Goal: Task Accomplishment & Management: Complete application form

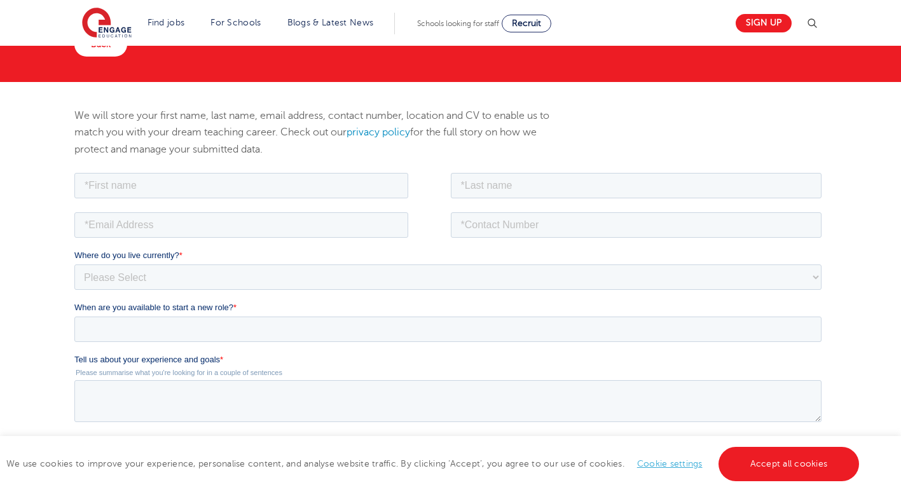
scroll to position [106, 0]
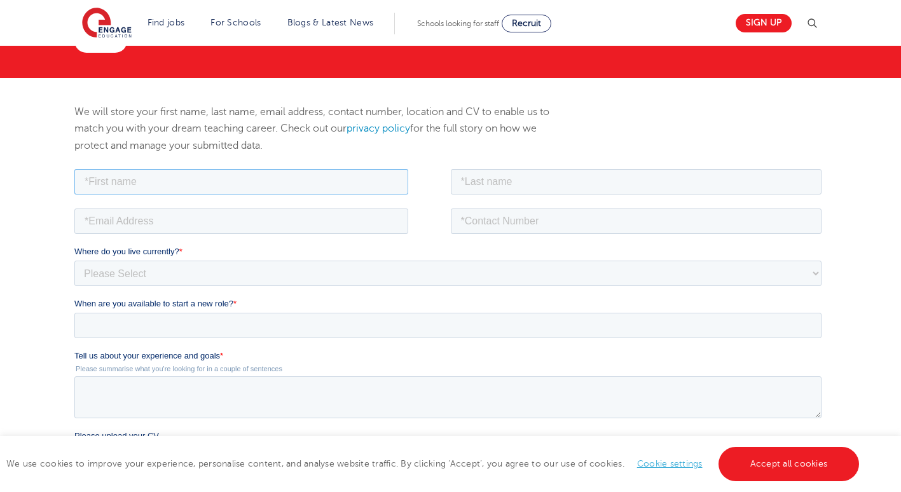
click at [179, 191] on input "text" at bounding box center [241, 181] width 334 height 25
type input "Aisha"
type input "Barber"
type input "aishabarber141213@gmail.com"
type input "+447539528359"
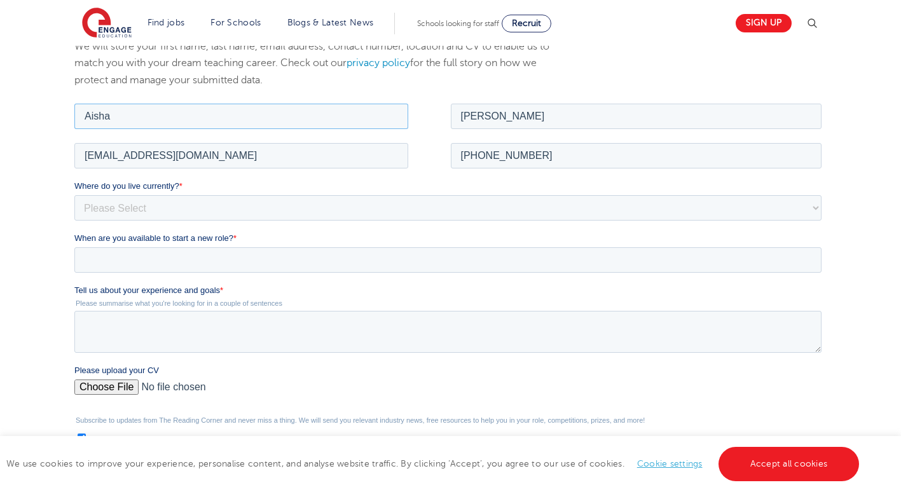
scroll to position [188, 0]
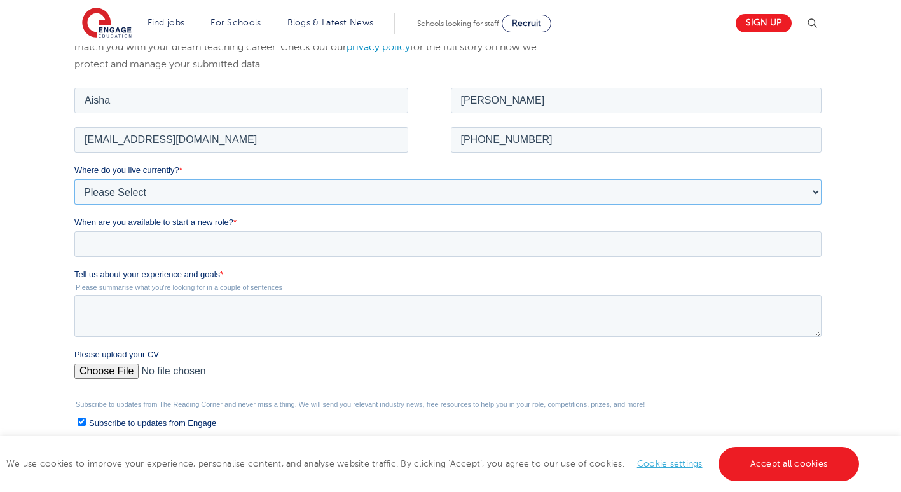
click at [163, 186] on select "Please Select UK Canada Ireland Australia New Zealand Europe USA South Africa J…" at bounding box center [447, 191] width 747 height 25
select select "UK"
click at [74, 179] on select "Please Select UK Canada Ireland Australia New Zealand Europe USA South Africa J…" at bounding box center [447, 191] width 747 height 25
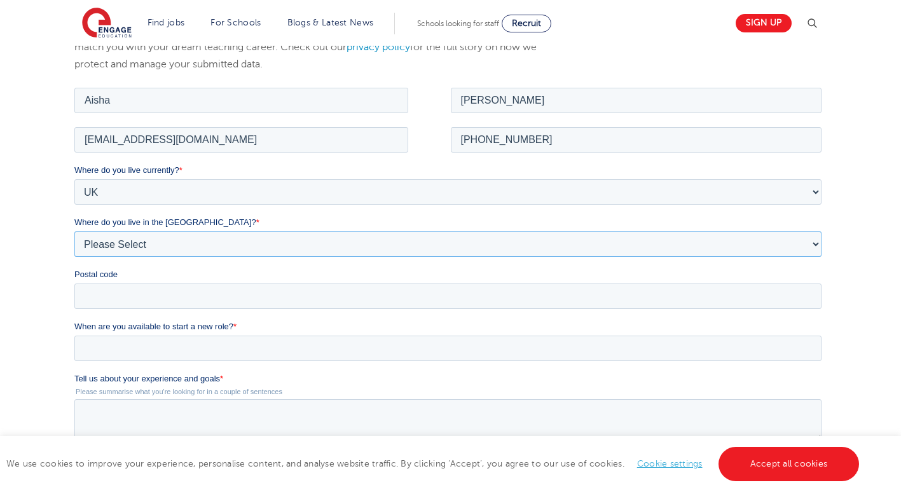
click at [135, 247] on select "Please Select Overseas Barnsley Bedfordshire Berkshire Bournemouth Bracknell Fo…" at bounding box center [447, 243] width 747 height 25
select select "Barnsley"
click at [126, 293] on input "Postal code" at bounding box center [447, 295] width 747 height 25
type input "WF17 6AR"
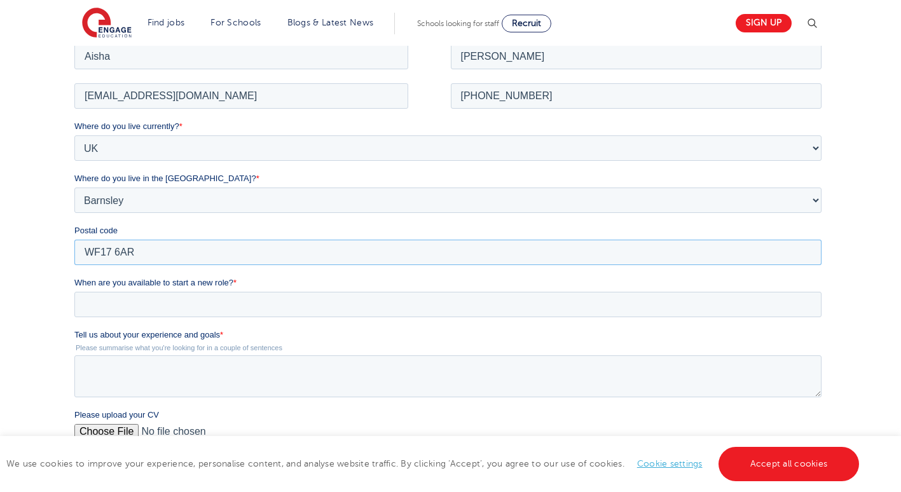
scroll to position [238, 0]
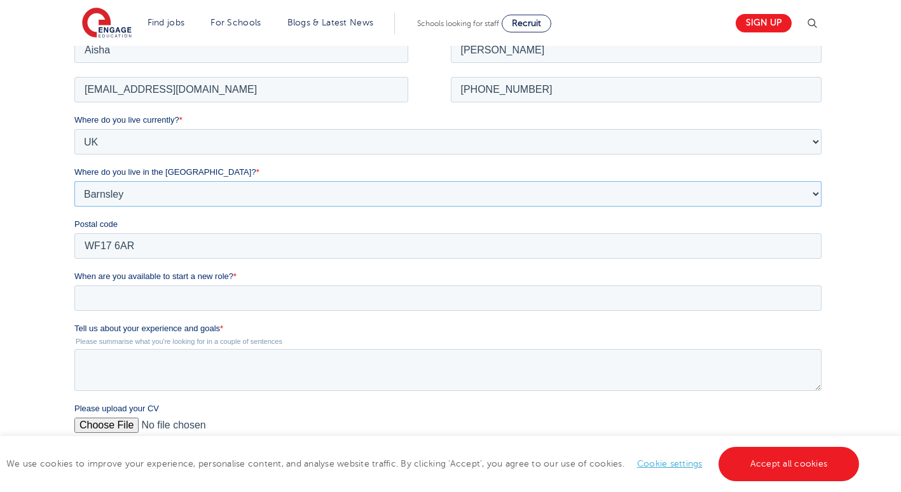
click at [134, 187] on select "Please Select Overseas Barnsley Bedfordshire Berkshire Bournemouth Bracknell Fo…" at bounding box center [447, 193] width 747 height 25
select select "Kirklees"
click at [74, 181] on select "Please Select Overseas Barnsley Bedfordshire Berkshire Bournemouth Bracknell Fo…" at bounding box center [447, 193] width 747 height 25
click at [168, 293] on input "When are you available to start a new role? *" at bounding box center [447, 297] width 747 height 25
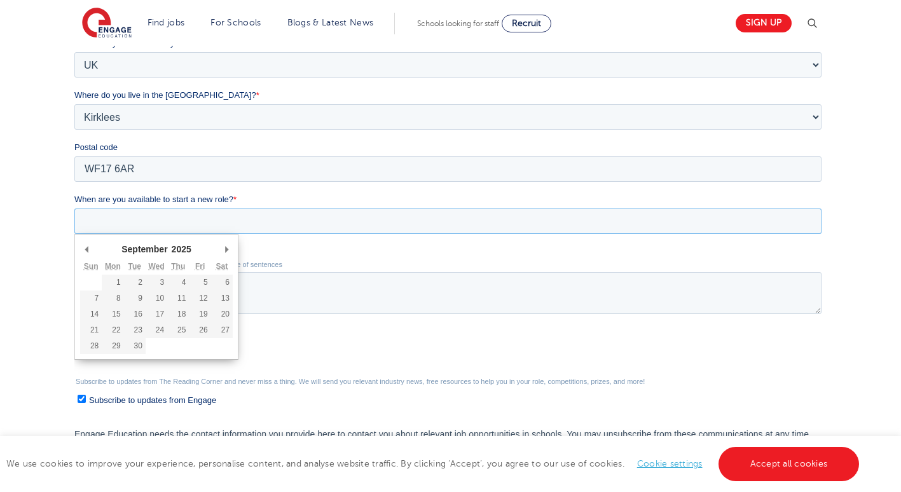
scroll to position [316, 0]
type div "2025-09-15"
type input "2025/09/15"
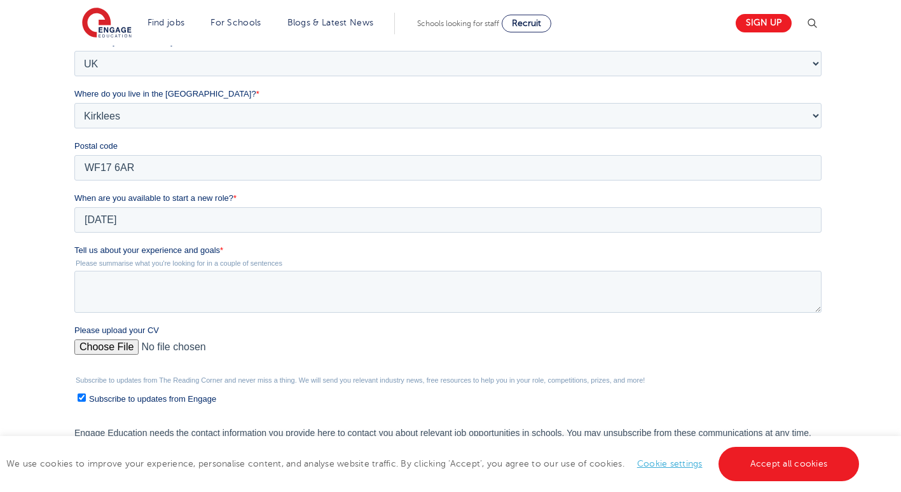
click at [103, 342] on input "Please upload your CV" at bounding box center [447, 352] width 747 height 25
type input "C:\fakepath\CV.docx"
click at [179, 282] on textarea "Tell us about your experience and goals *" at bounding box center [447, 292] width 747 height 42
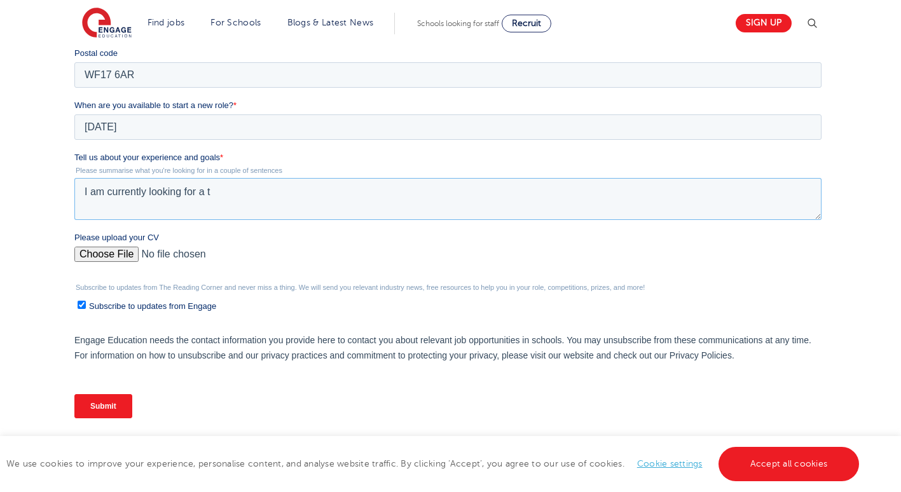
scroll to position [410, 0]
click at [595, 291] on div "We will store your first name, last name, email address, contact number, locati…" at bounding box center [450, 119] width 901 height 691
click at [298, 199] on textarea "I am currently looking for a teaching role" at bounding box center [447, 198] width 747 height 42
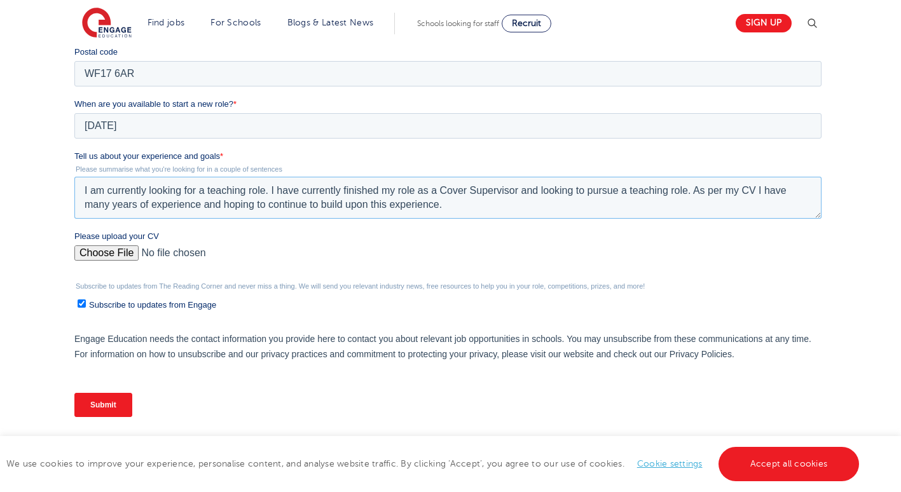
type textarea "I am currently looking for a teaching role. I have currently finished my role a…"
click at [117, 342] on input "Submit" at bounding box center [103, 405] width 58 height 24
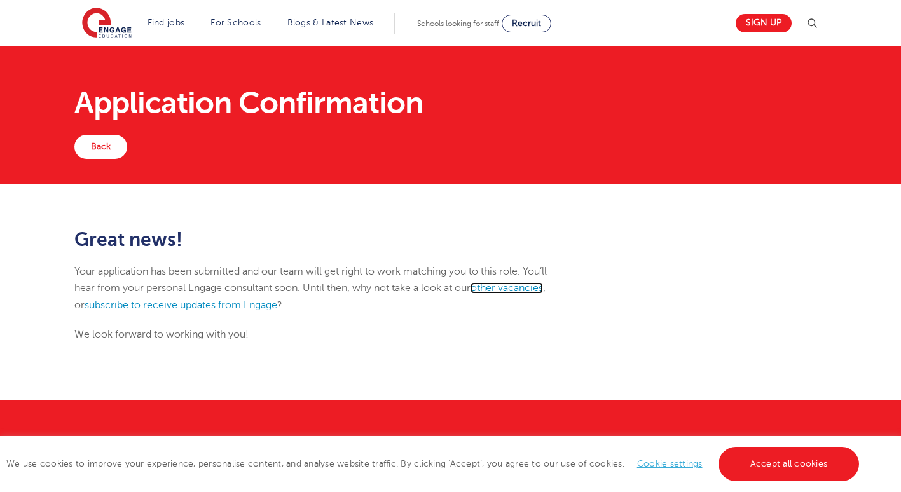
click at [506, 289] on link "other vacancies" at bounding box center [507, 287] width 73 height 11
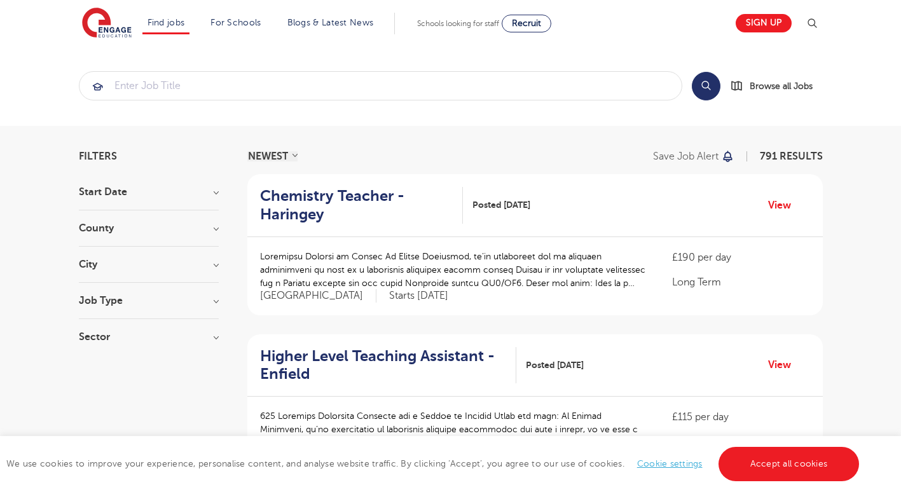
click at [208, 231] on h3 "County" at bounding box center [149, 228] width 140 height 10
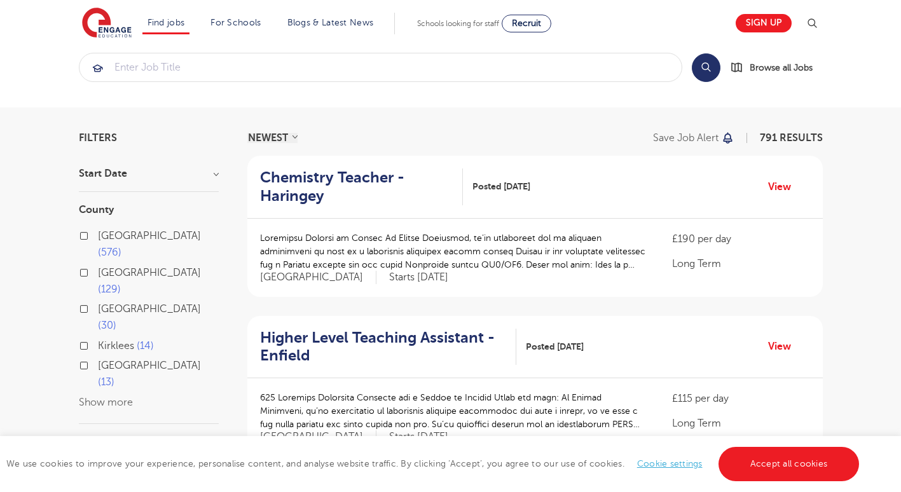
scroll to position [18, 0]
click at [99, 341] on input "Kirklees 14" at bounding box center [102, 345] width 8 height 8
checkbox input "true"
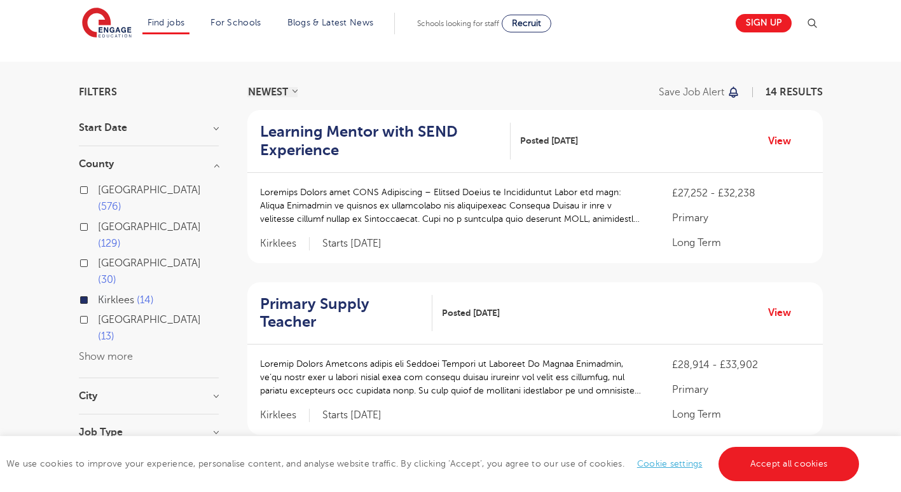
scroll to position [65, 0]
click at [322, 188] on p at bounding box center [453, 205] width 387 height 40
click at [509, 208] on p at bounding box center [453, 205] width 387 height 40
click at [771, 142] on link "View" at bounding box center [784, 140] width 32 height 17
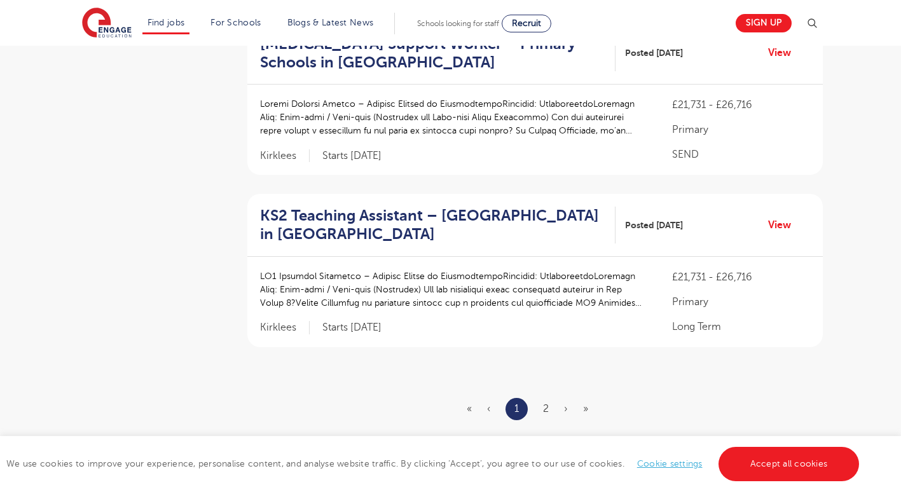
scroll to position [1534, 0]
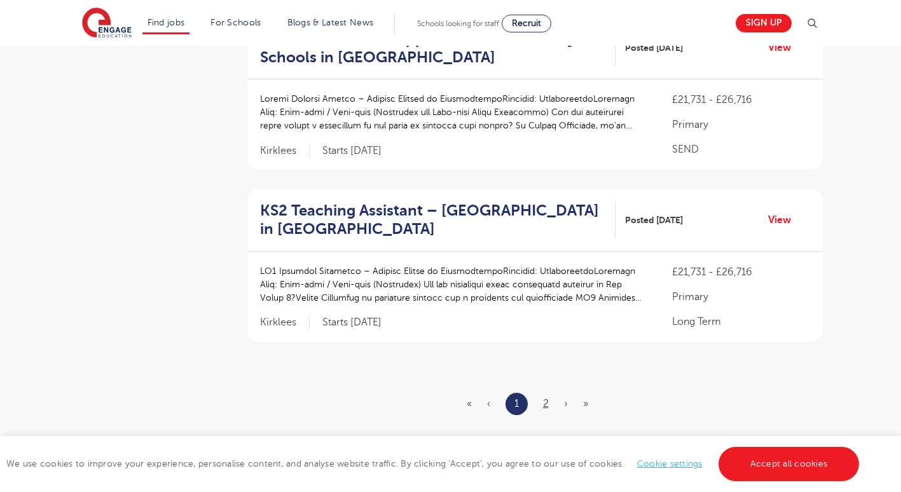
click at [546, 398] on link "2" at bounding box center [546, 403] width 6 height 11
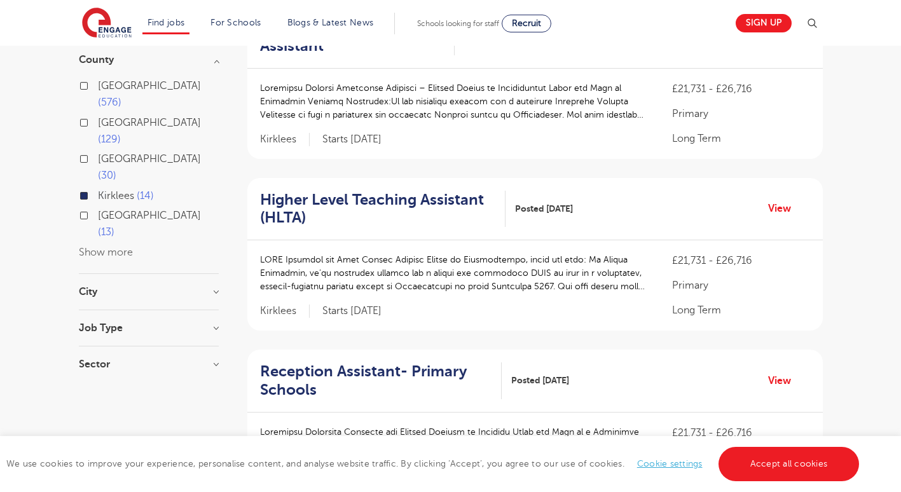
scroll to position [169, 0]
click at [291, 368] on h2 "Reception Assistant- Primary Schools" at bounding box center [376, 381] width 232 height 37
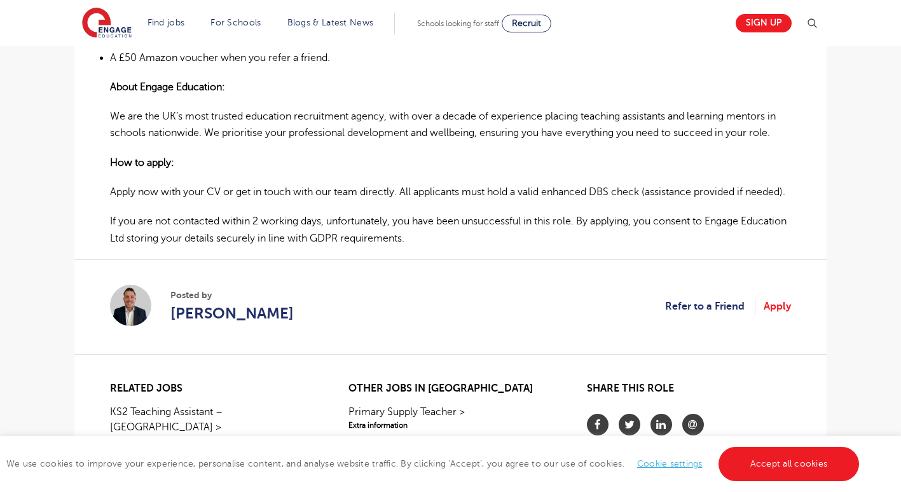
scroll to position [1069, 0]
